Goal: Task Accomplishment & Management: Manage account settings

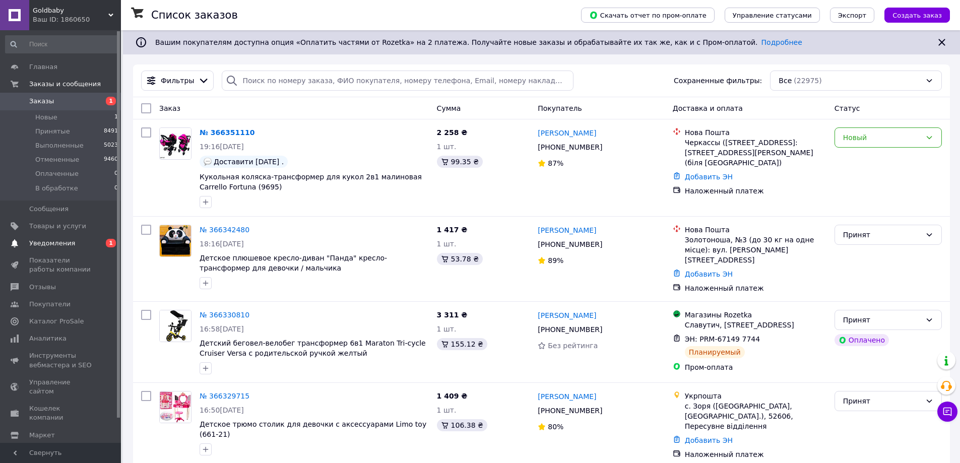
click at [45, 244] on span "Уведомления" at bounding box center [52, 243] width 46 height 9
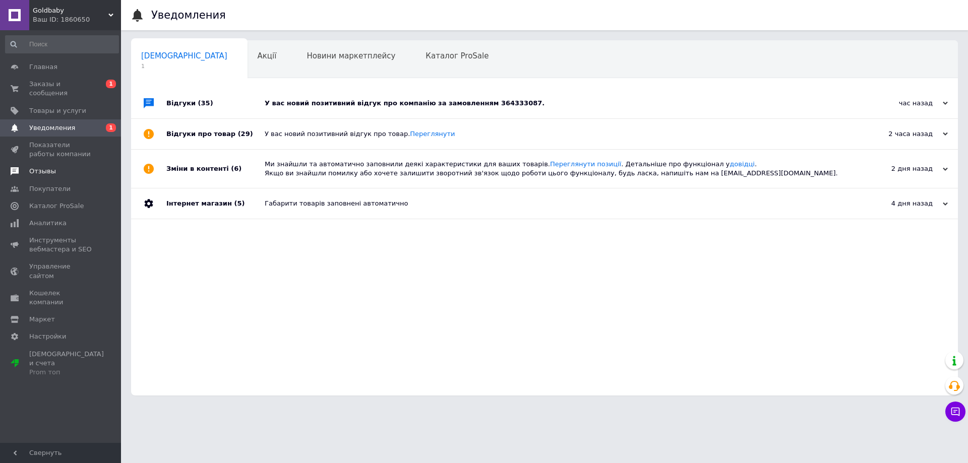
click at [38, 167] on span "Отзывы" at bounding box center [42, 171] width 27 height 9
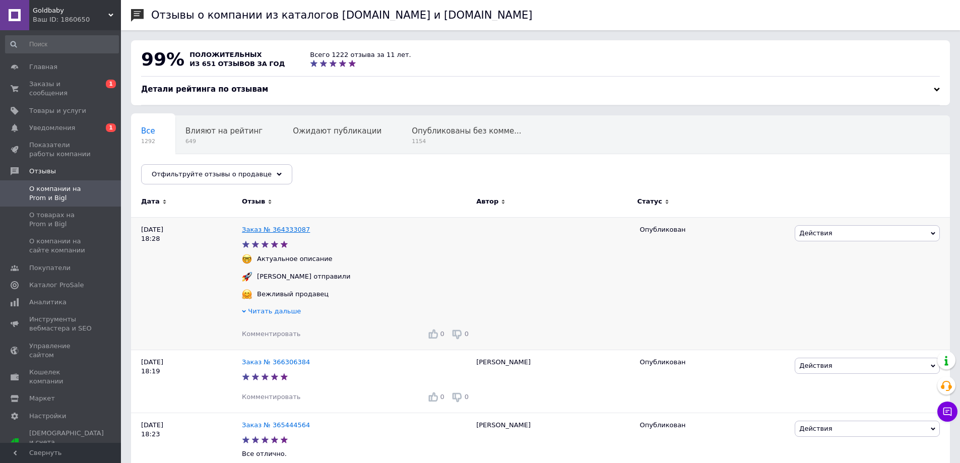
click at [293, 229] on link "Заказ № 364333087" at bounding box center [276, 230] width 68 height 8
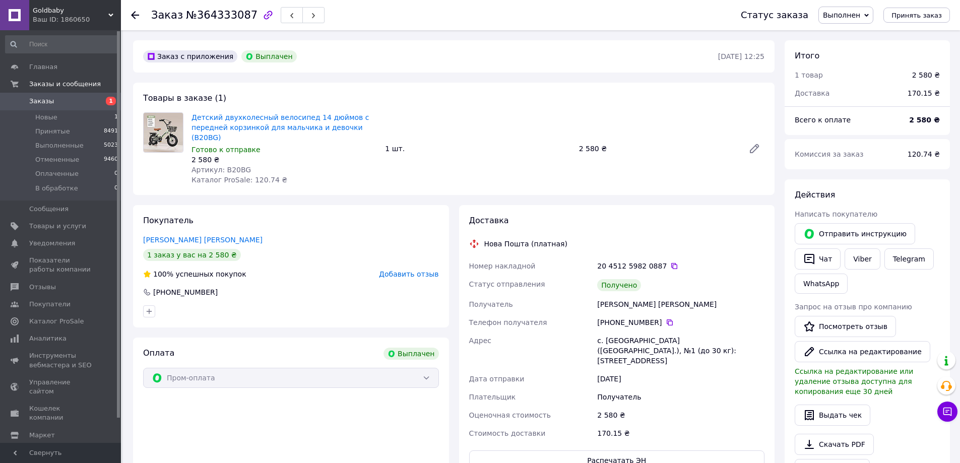
click at [38, 96] on link "Заказы 1" at bounding box center [62, 101] width 124 height 17
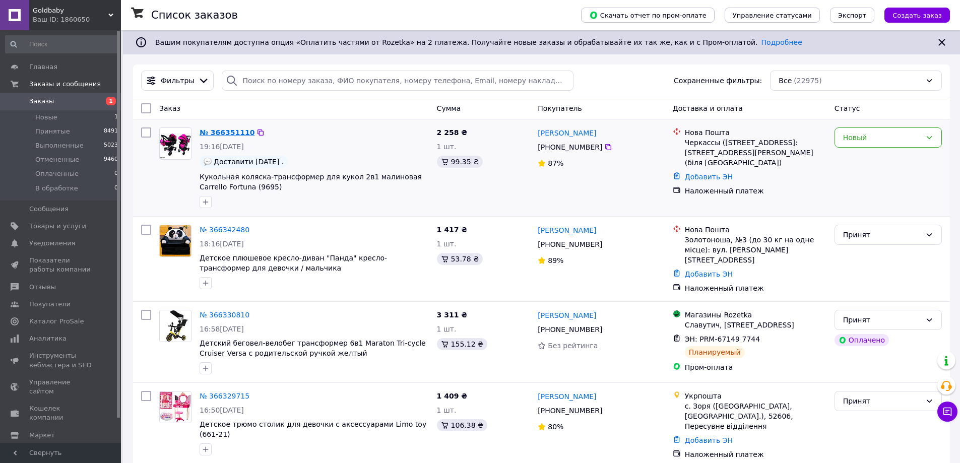
click at [236, 131] on link "№ 366351110" at bounding box center [227, 133] width 55 height 8
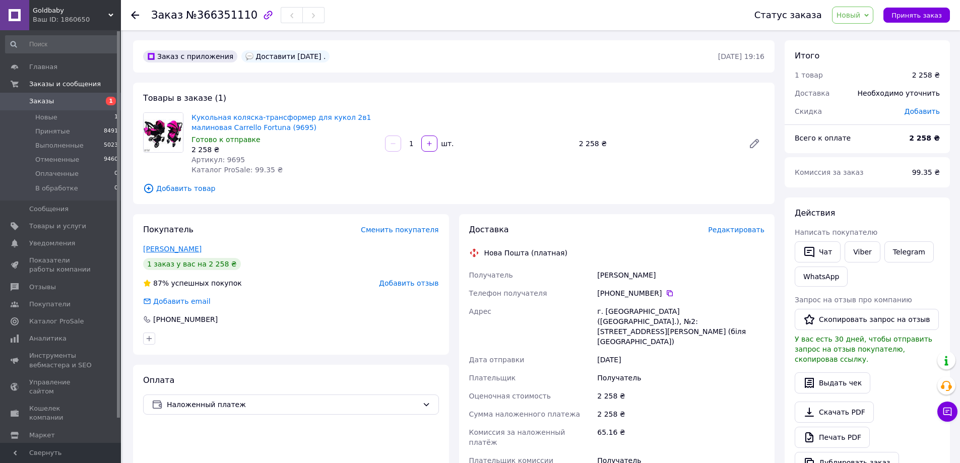
click at [183, 251] on link "Онищенко Світлана" at bounding box center [172, 249] width 58 height 8
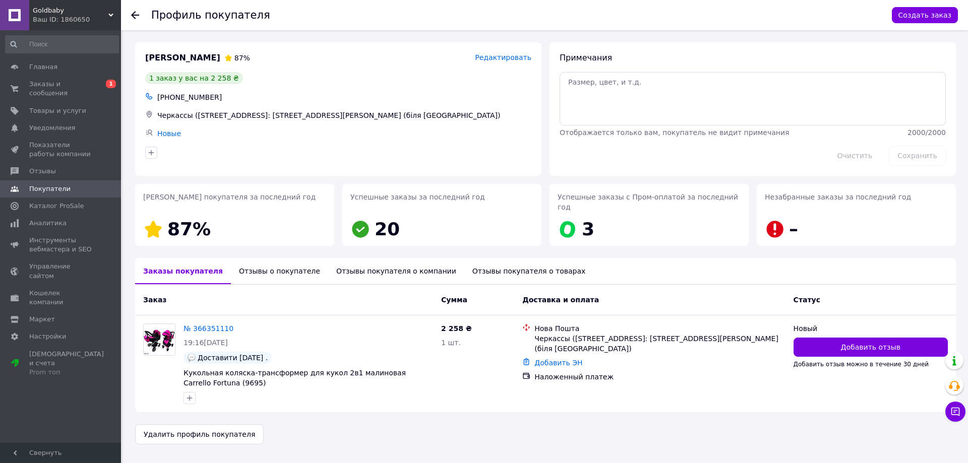
click at [335, 262] on div "Отзывы покупателя о компании" at bounding box center [396, 271] width 136 height 26
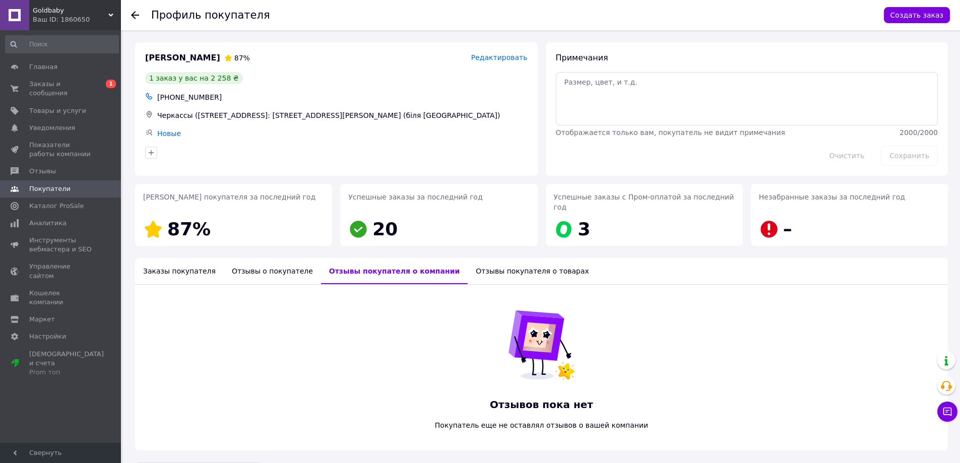
click at [264, 260] on div "Отзывы о покупателе" at bounding box center [272, 271] width 97 height 26
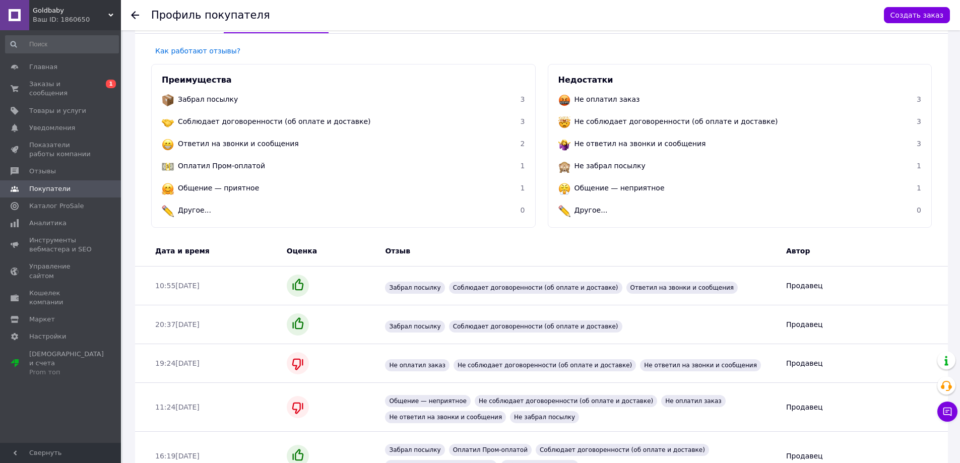
scroll to position [128, 0]
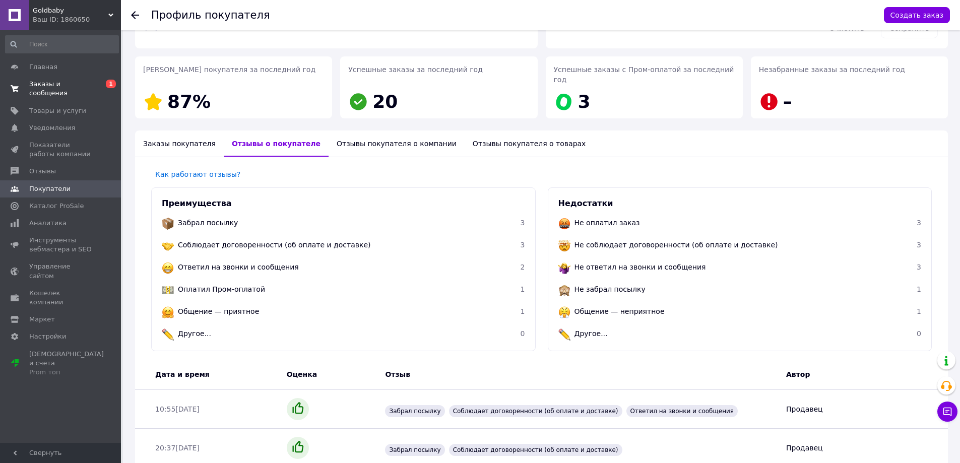
click at [55, 85] on span "Заказы и сообщения" at bounding box center [61, 89] width 64 height 18
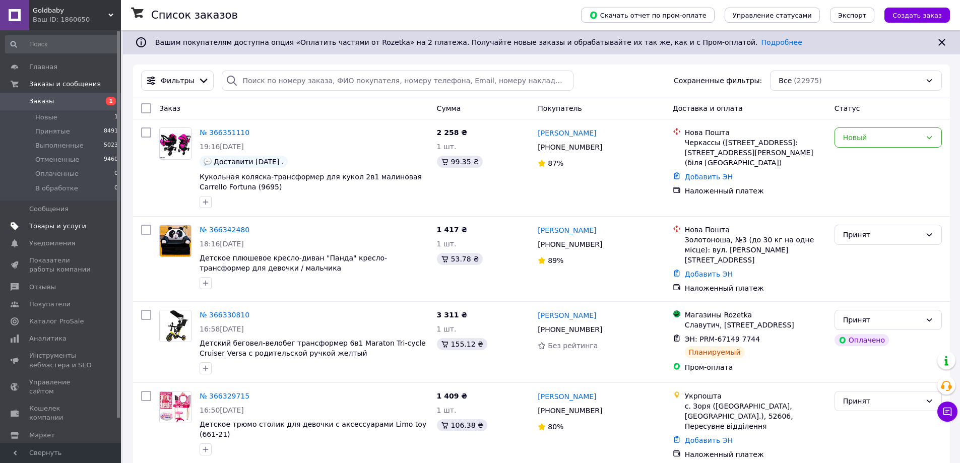
click at [50, 224] on span "Товары и услуги" at bounding box center [57, 226] width 57 height 9
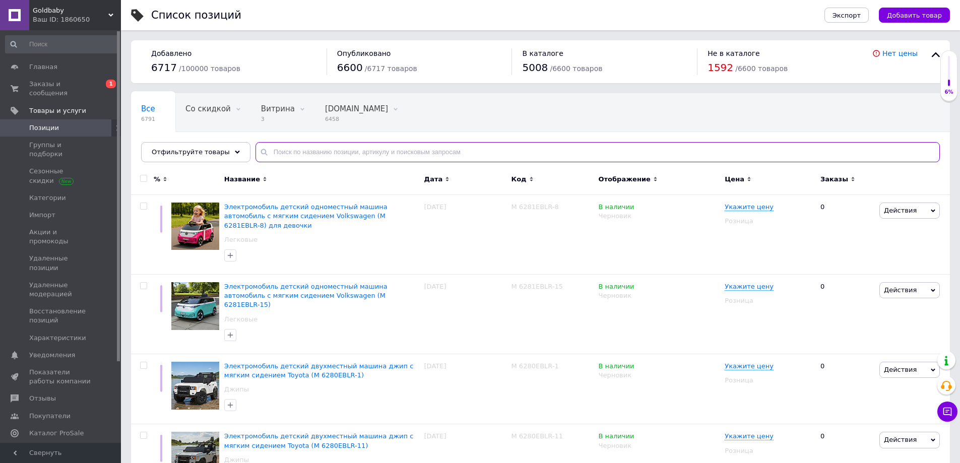
paste input "Glory"
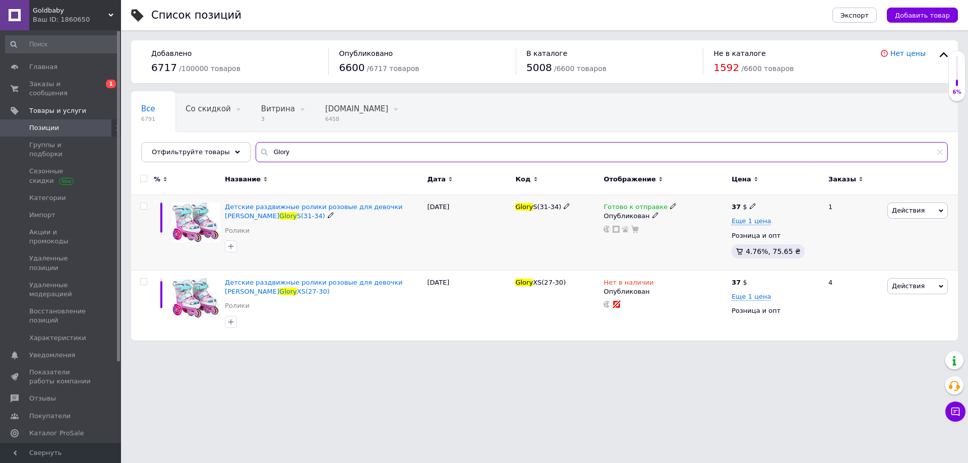
type input "Glory"
click at [670, 206] on use at bounding box center [673, 207] width 6 height 6
click at [696, 228] on li "Нет в наличии" at bounding box center [725, 229] width 96 height 14
click at [650, 245] on div "Готово к отправке Наличие Нет в наличии В наличии Под заказ Готово к отправке О…" at bounding box center [665, 233] width 128 height 76
click at [42, 83] on span "Заказы и сообщения" at bounding box center [61, 89] width 64 height 18
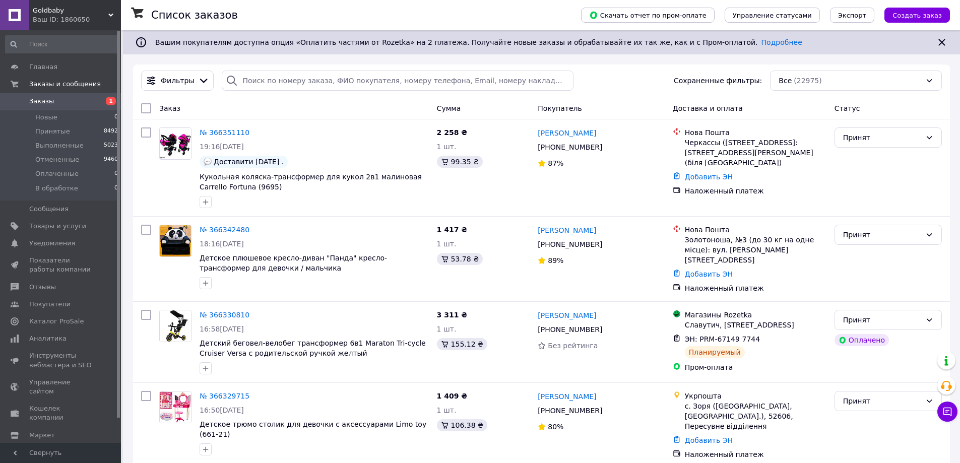
click at [47, 103] on span "Заказы" at bounding box center [41, 101] width 25 height 9
